Goal: Information Seeking & Learning: Learn about a topic

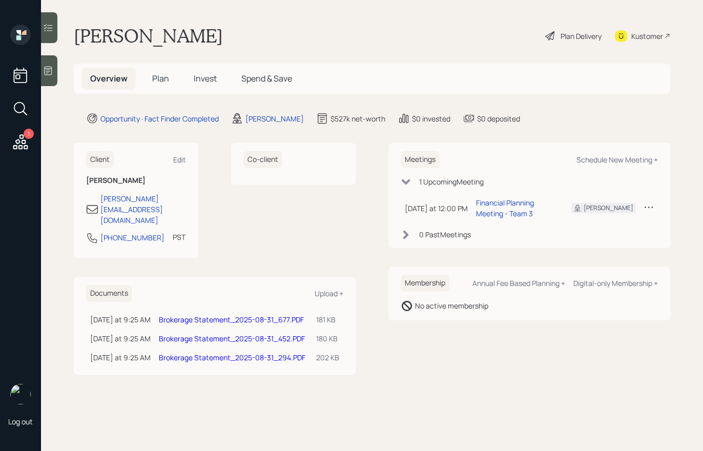
click at [577, 37] on div "Plan Delivery" at bounding box center [581, 36] width 41 height 11
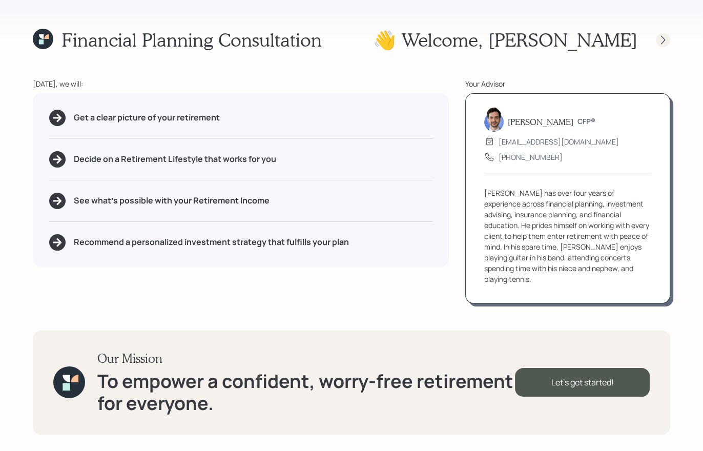
click at [661, 38] on icon at bounding box center [663, 40] width 10 height 10
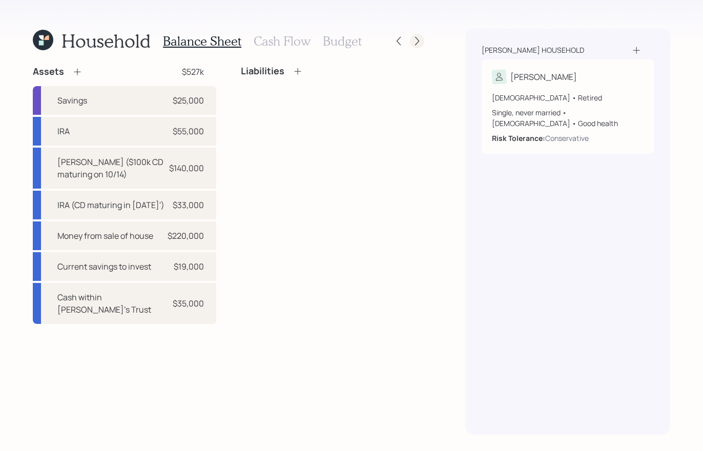
click at [417, 44] on icon at bounding box center [417, 41] width 10 height 10
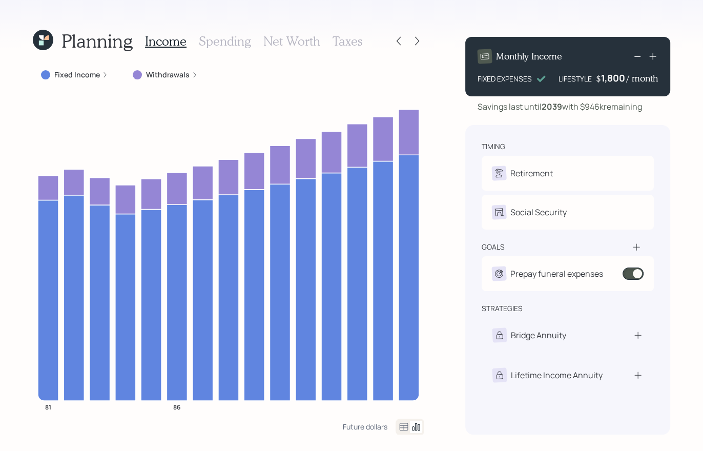
click at [417, 44] on icon at bounding box center [417, 41] width 10 height 10
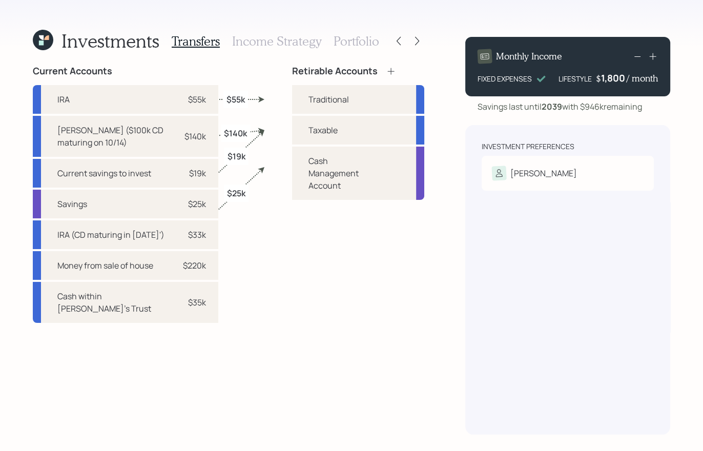
click at [348, 40] on h3 "Portfolio" at bounding box center [357, 41] width 46 height 15
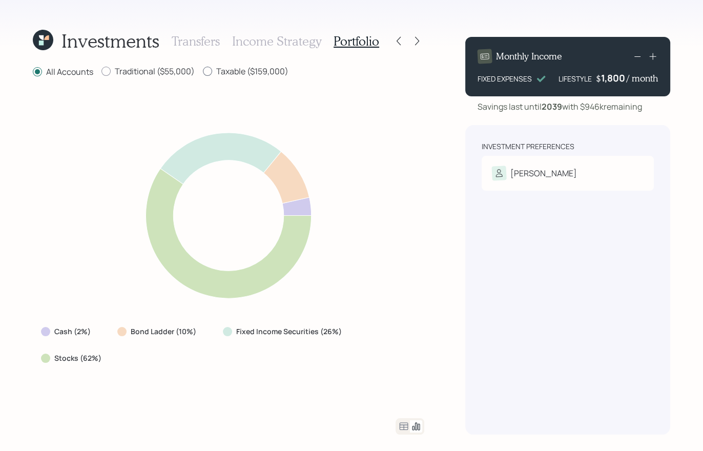
click at [223, 70] on label "Taxable ($159,000)" at bounding box center [246, 71] width 86 height 11
click at [203, 71] on input "Taxable ($159,000)" at bounding box center [202, 71] width 1 height 1
radio input "true"
radio input "false"
click at [147, 64] on div "Investments Transfers Income Strategy Portfolio All Accounts Traditional ($55,0…" at bounding box center [229, 232] width 392 height 406
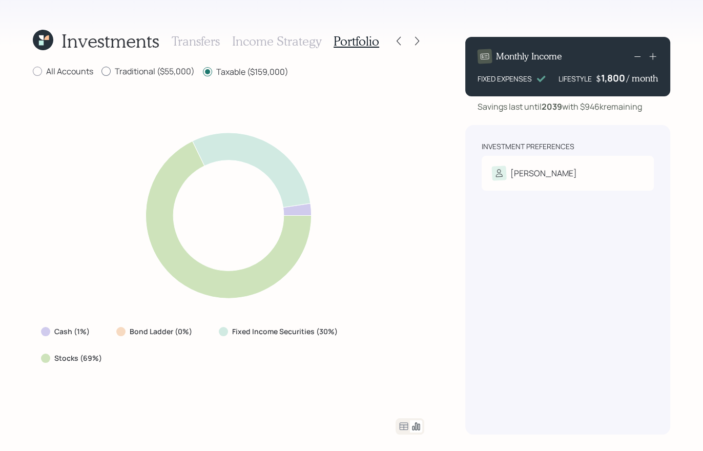
click at [145, 70] on label "Traditional ($55,000)" at bounding box center [147, 71] width 93 height 11
click at [101, 71] on input "Traditional ($55,000)" at bounding box center [101, 71] width 1 height 1
radio input "true"
radio input "false"
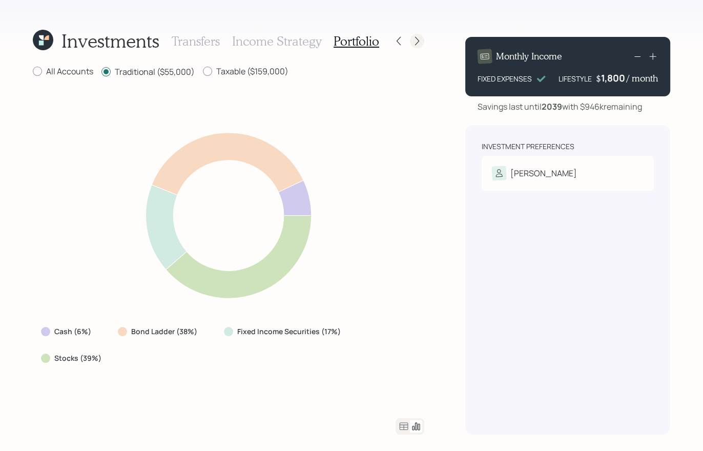
click at [419, 42] on icon at bounding box center [417, 41] width 10 height 10
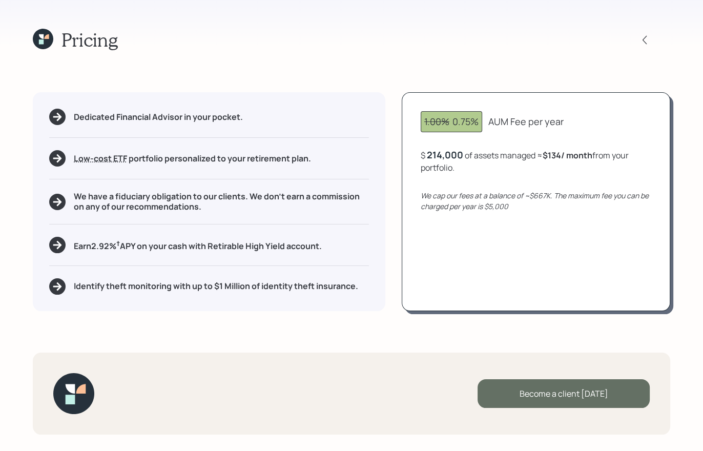
click at [538, 390] on div "Become a client [DATE]" at bounding box center [564, 393] width 172 height 29
click at [548, 402] on div "Go to Altruist" at bounding box center [564, 393] width 172 height 29
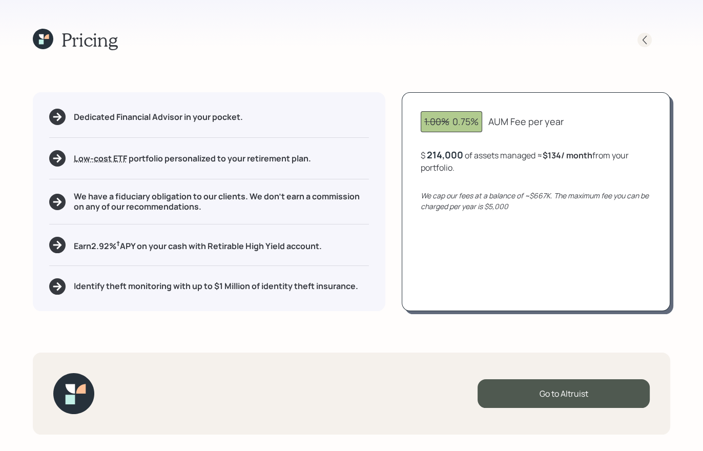
click at [645, 43] on icon at bounding box center [645, 39] width 4 height 9
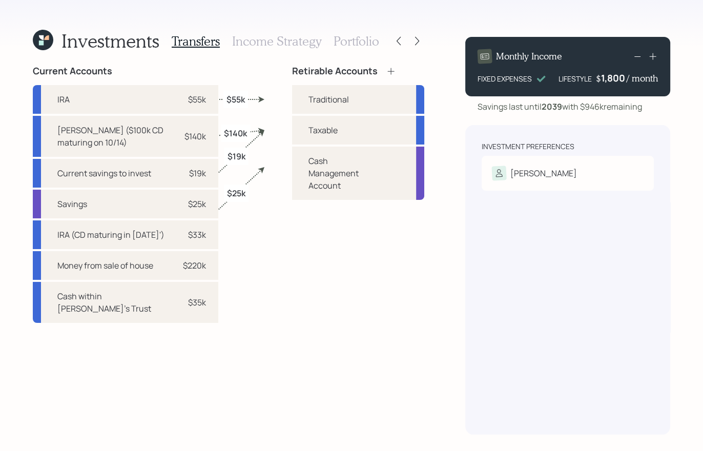
click at [350, 41] on h3 "Portfolio" at bounding box center [357, 41] width 46 height 15
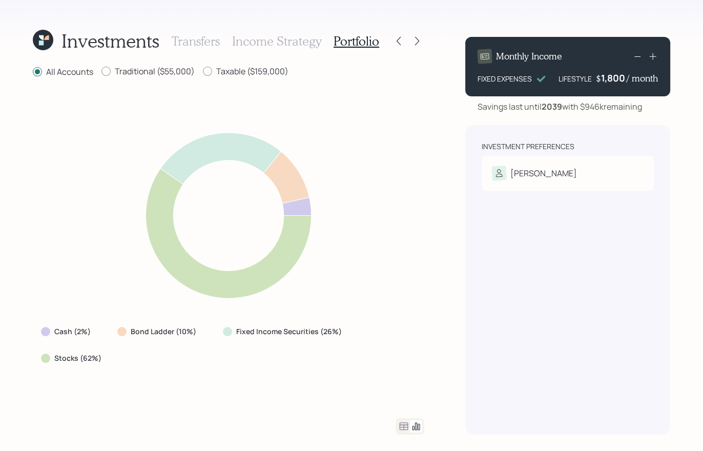
click at [276, 41] on h3 "Income Strategy" at bounding box center [276, 41] width 89 height 15
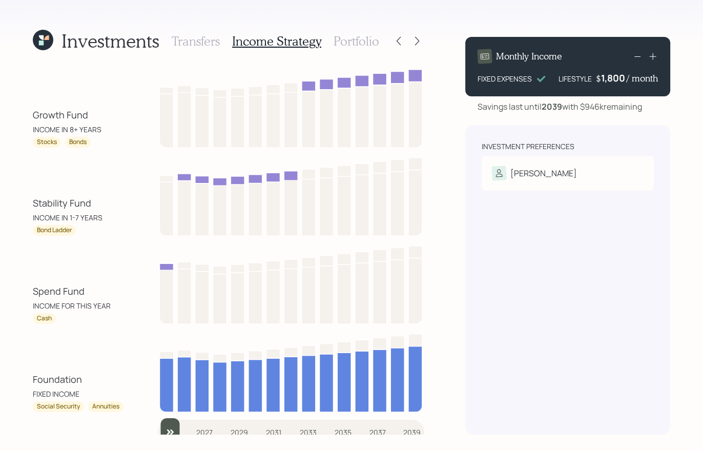
click at [194, 40] on h3 "Transfers" at bounding box center [196, 41] width 48 height 15
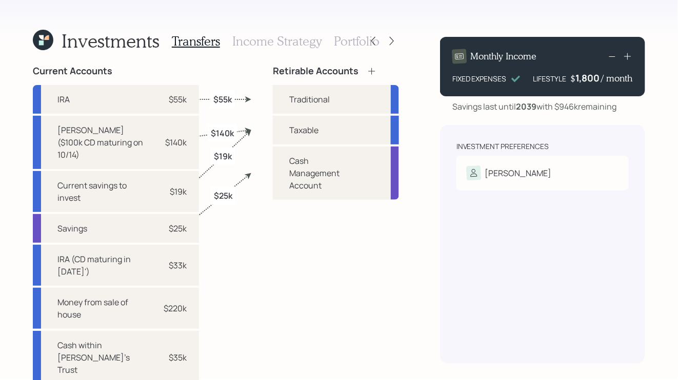
click at [39, 41] on icon at bounding box center [41, 42] width 5 height 5
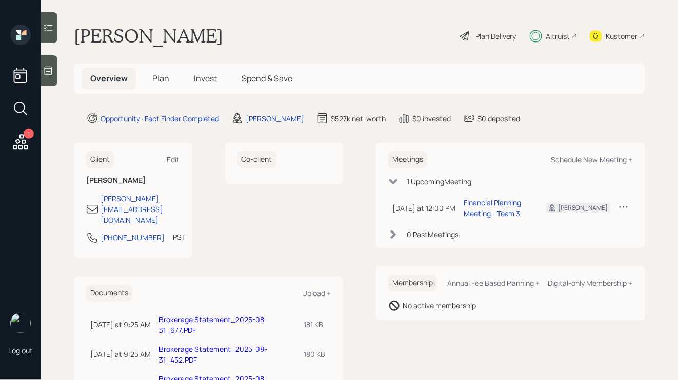
scroll to position [31, 0]
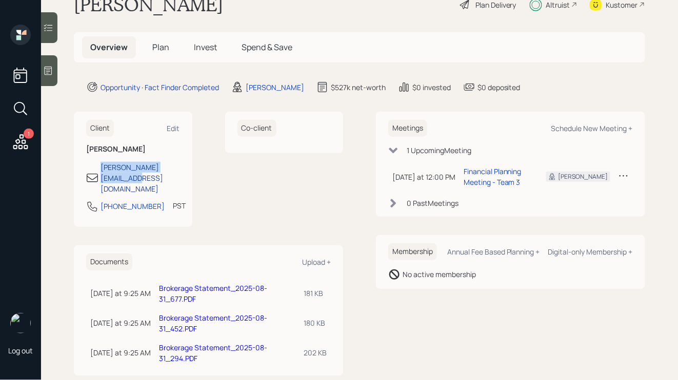
drag, startPoint x: 190, startPoint y: 167, endPoint x: 101, endPoint y: 167, distance: 89.2
click at [101, 167] on div "Client Edit [PERSON_NAME] [PERSON_NAME][EMAIL_ADDRESS][DOMAIN_NAME] [PHONE_NUMB…" at bounding box center [133, 169] width 118 height 115
copy div "[PERSON_NAME][EMAIL_ADDRESS][DOMAIN_NAME]"
drag, startPoint x: 149, startPoint y: 188, endPoint x: 92, endPoint y: 187, distance: 56.9
click at [92, 200] on div "[PHONE_NUMBER] PST Currently 10:04 AM" at bounding box center [133, 209] width 94 height 18
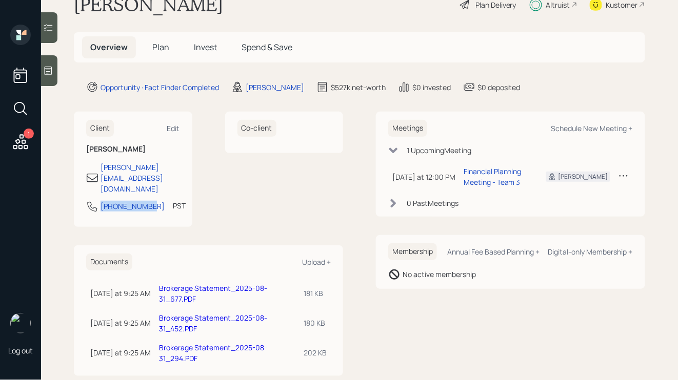
copy div "[PHONE_NUMBER]"
click at [151, 49] on h5 "Plan" at bounding box center [160, 47] width 33 height 22
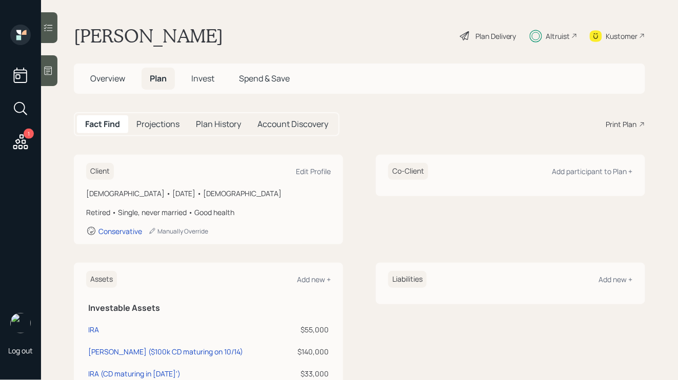
click at [155, 128] on h5 "Projections" at bounding box center [157, 124] width 43 height 10
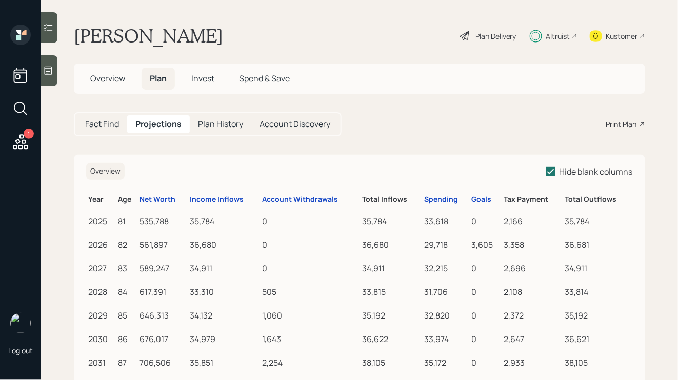
click at [115, 128] on h5 "Fact Find" at bounding box center [102, 124] width 34 height 10
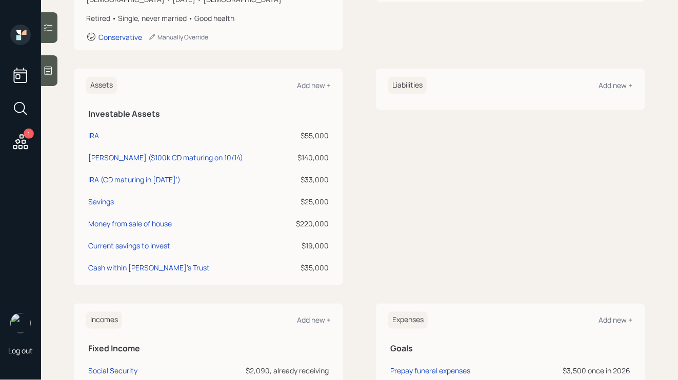
scroll to position [199, 0]
